Goal: Navigation & Orientation: Find specific page/section

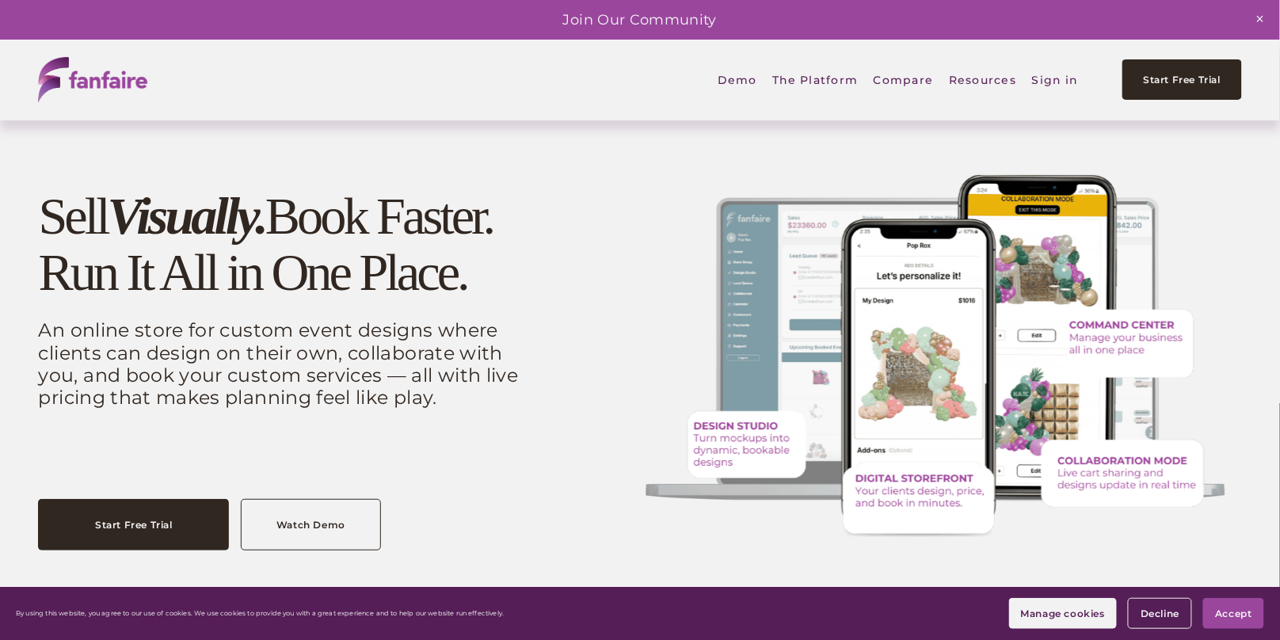
click at [234, 238] on em "Visually." at bounding box center [187, 216] width 158 height 58
click at [0, 0] on span "Digital Storefront" at bounding box center [0, 0] width 0 height 0
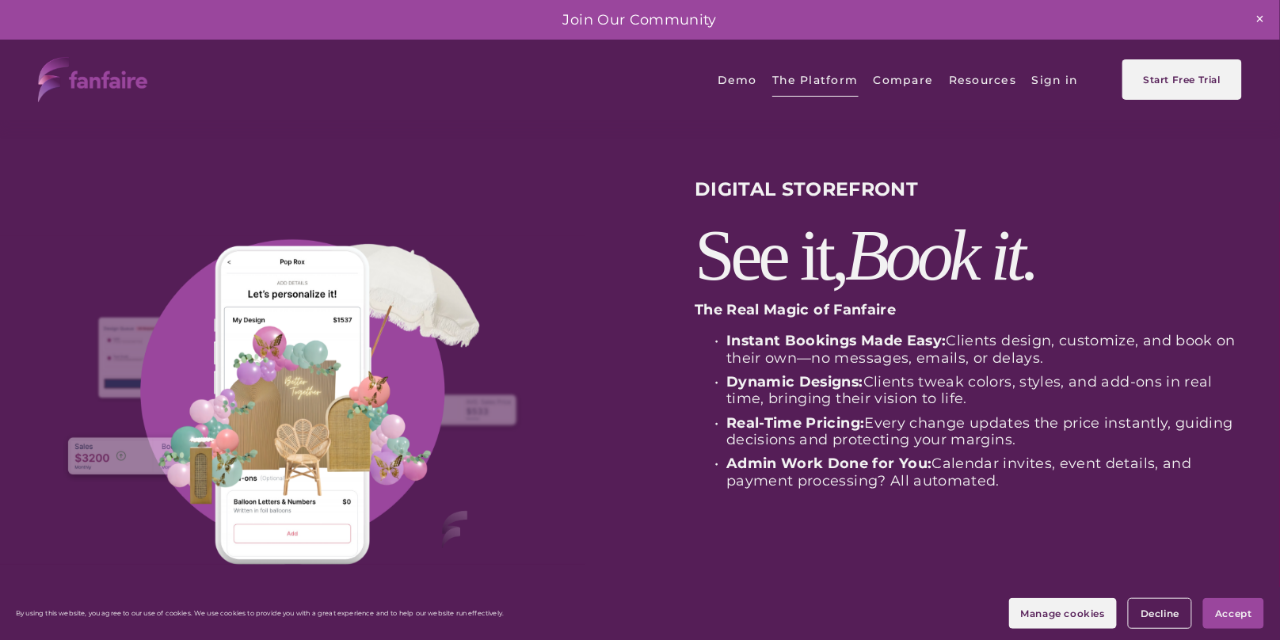
click at [0, 0] on span "Collaborate" at bounding box center [0, 0] width 0 height 0
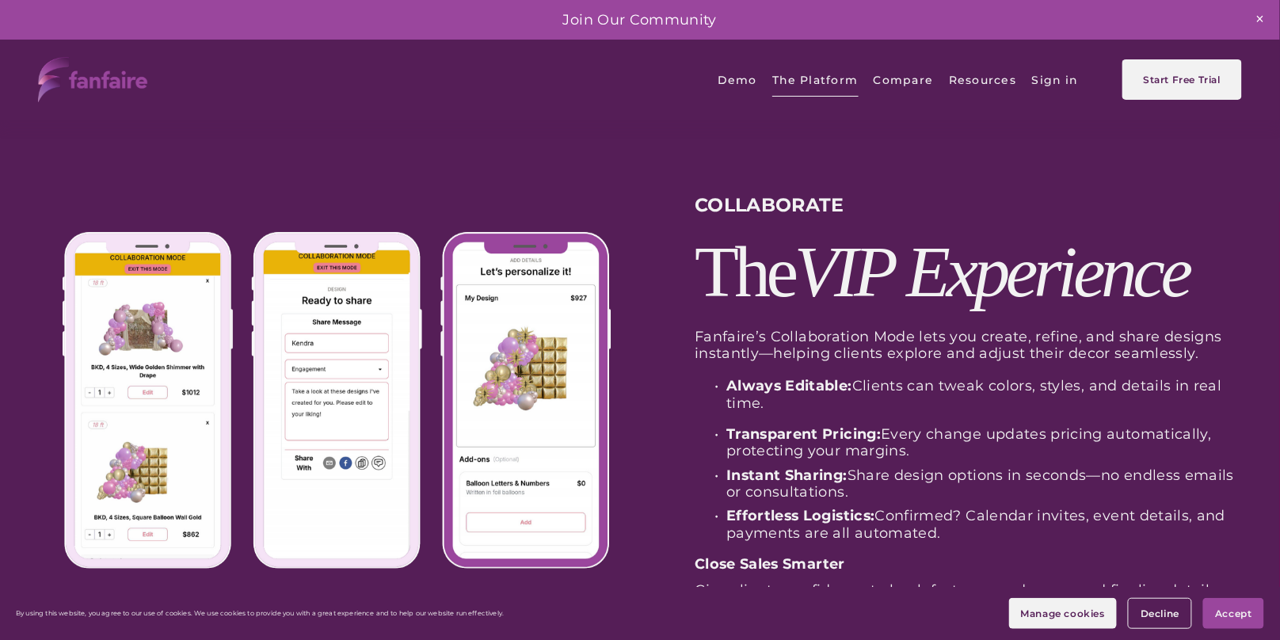
click at [0, 0] on span "Command Center" at bounding box center [0, 0] width 0 height 0
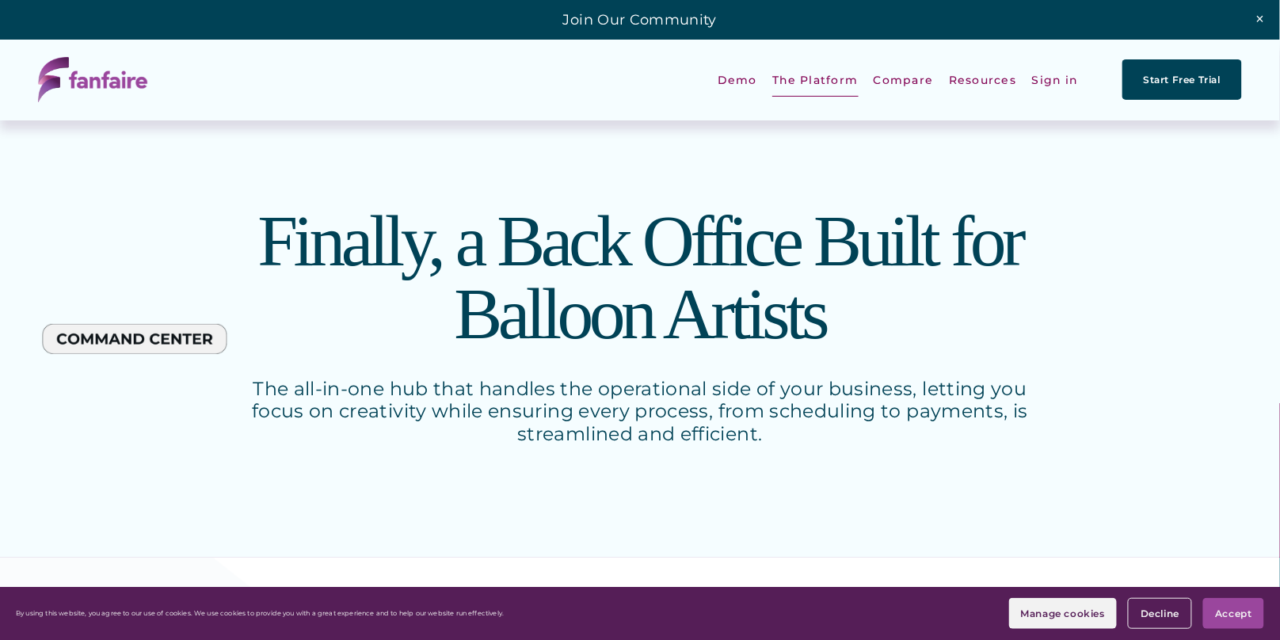
click at [0, 0] on span "Design Studio" at bounding box center [0, 0] width 0 height 0
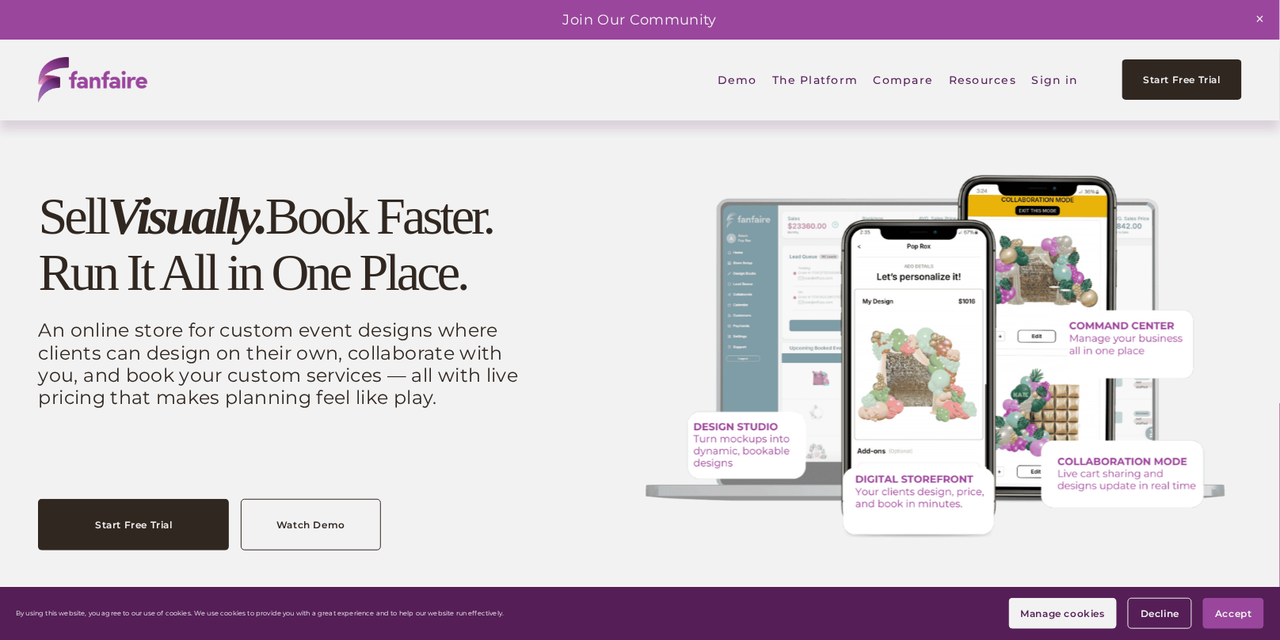
click at [268, 249] on h1 "Sell Visually. Book Faster. Run It All in One Place." at bounding box center [285, 244] width 494 height 112
click at [0, 0] on span "Design Studio" at bounding box center [0, 0] width 0 height 0
